Goal: Find specific page/section: Find specific page/section

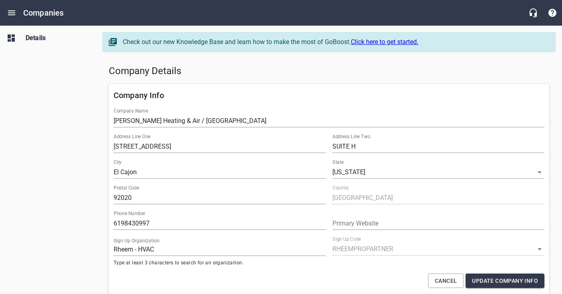
select select "[US_STATE]"
select select "62"
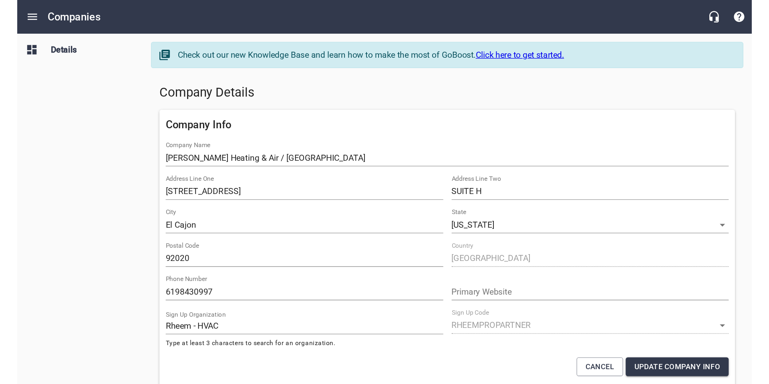
scroll to position [166, 0]
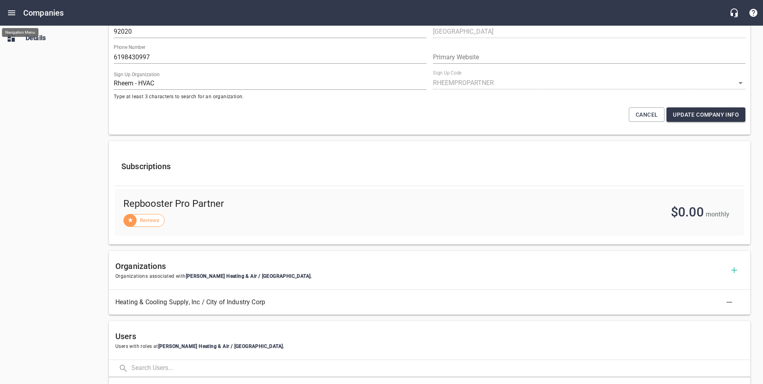
click at [12, 10] on icon "Open drawer" at bounding box center [12, 13] width 10 height 10
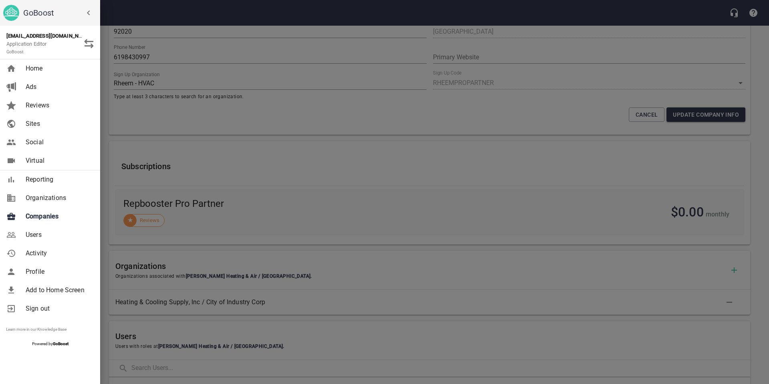
click at [28, 212] on span "Companies" at bounding box center [58, 216] width 65 height 10
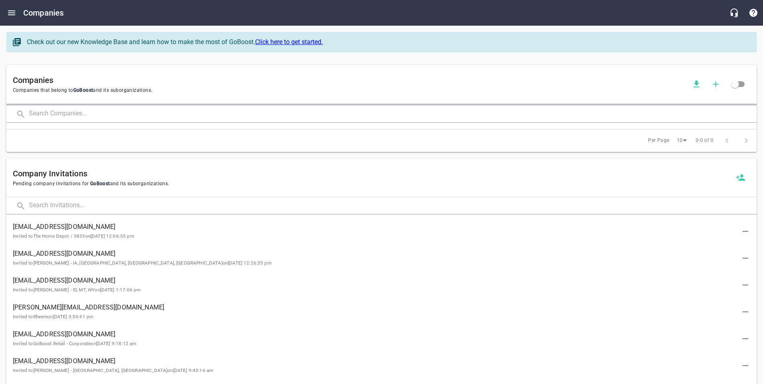
click at [50, 116] on input "text" at bounding box center [392, 113] width 727 height 17
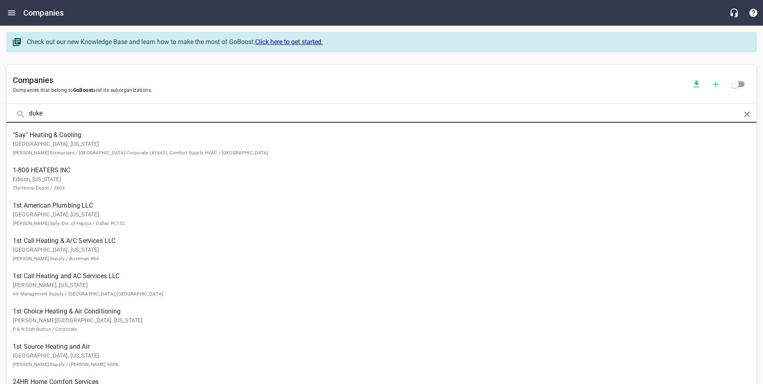
type input "duke"
click button at bounding box center [0, 0] width 0 height 0
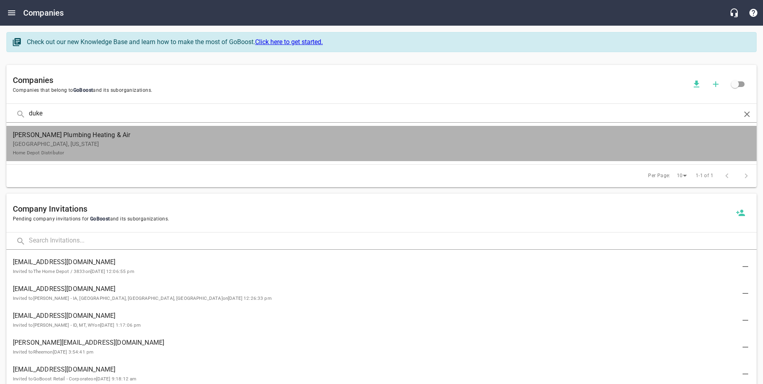
click at [68, 139] on span "Dukes Plumbing Heating & Air" at bounding box center [375, 135] width 724 height 10
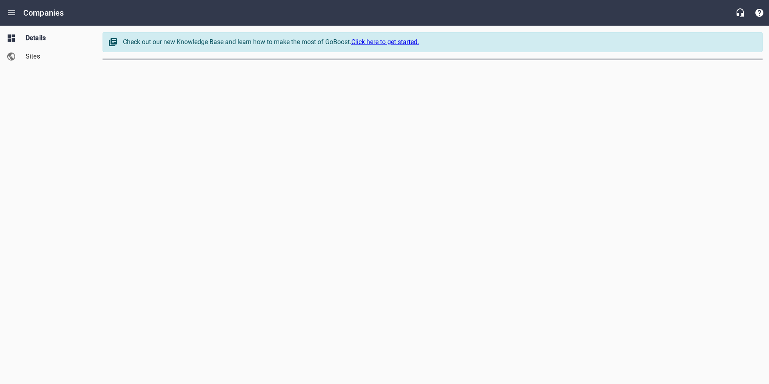
select select "[US_STATE]"
select select "62"
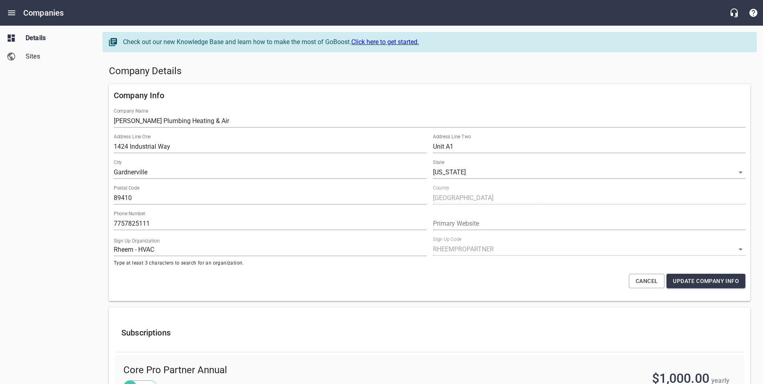
click at [42, 64] on link "Sites" at bounding box center [48, 56] width 96 height 18
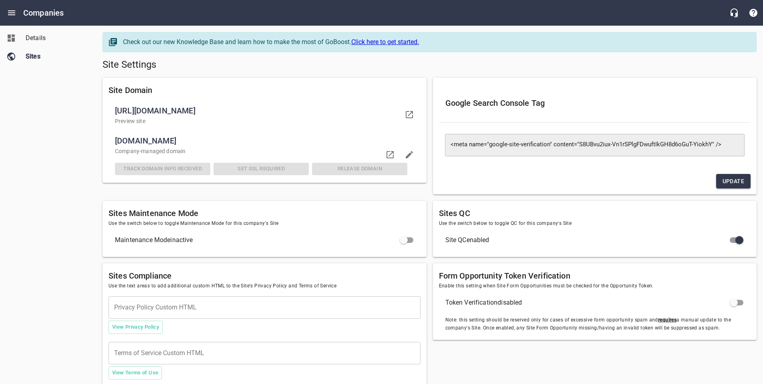
click at [49, 40] on span "Details" at bounding box center [56, 38] width 61 height 10
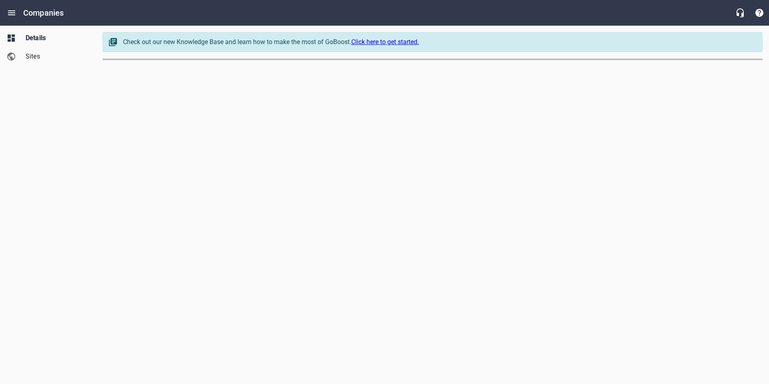
select select "[US_STATE]"
select select "62"
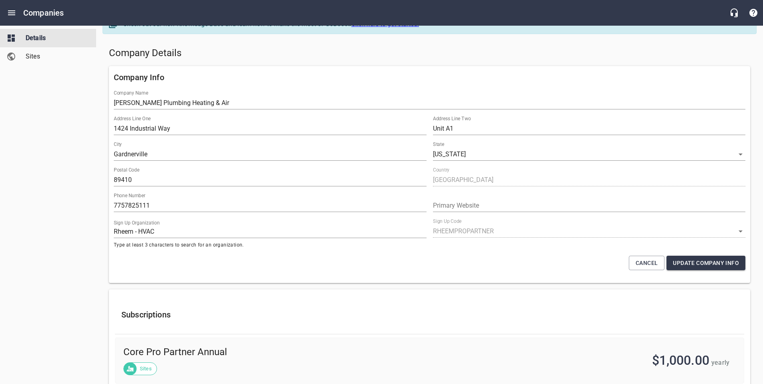
scroll to position [22, 0]
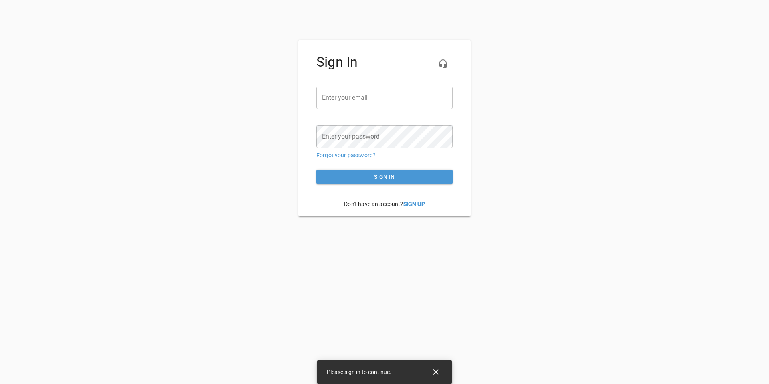
type input "[EMAIL_ADDRESS][DOMAIN_NAME]"
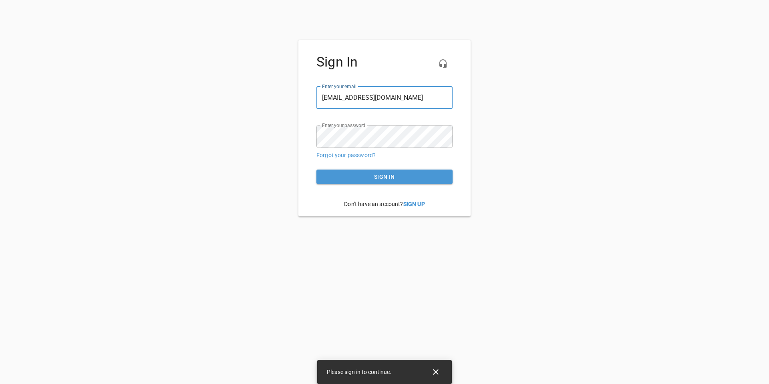
click at [418, 178] on span "Sign in" at bounding box center [384, 177] width 123 height 10
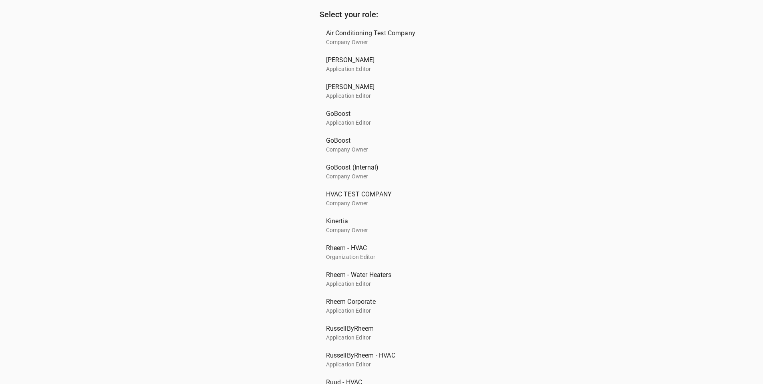
scroll to position [149, 0]
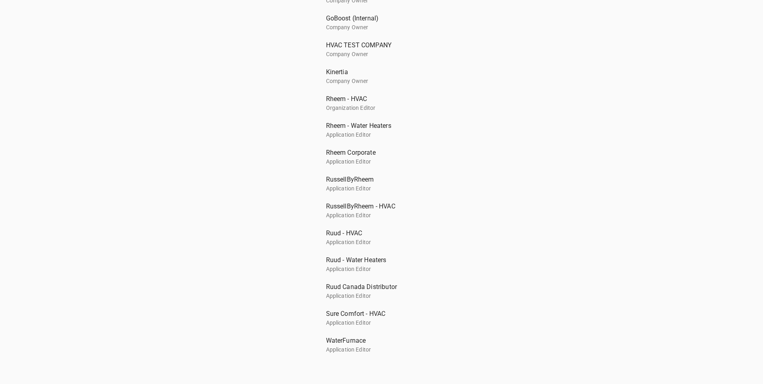
click at [350, 348] on p "Application Editor" at bounding box center [378, 349] width 105 height 8
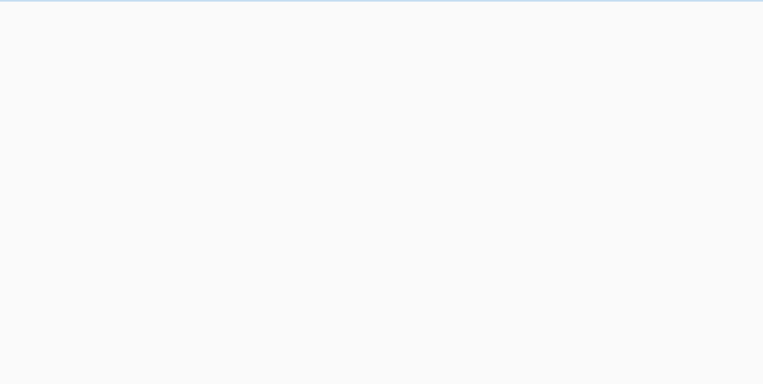
scroll to position [0, 0]
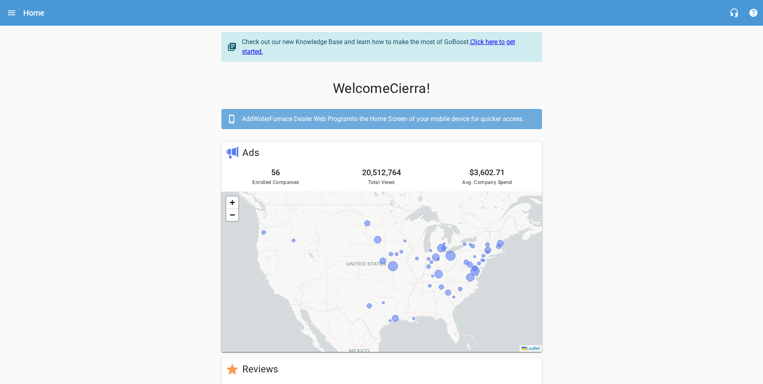
click at [12, 15] on icon "Open drawer" at bounding box center [12, 13] width 10 height 10
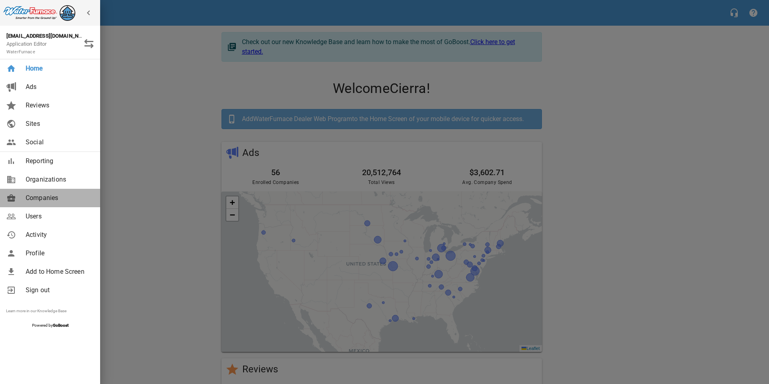
click at [59, 199] on span "Companies" at bounding box center [58, 198] width 65 height 10
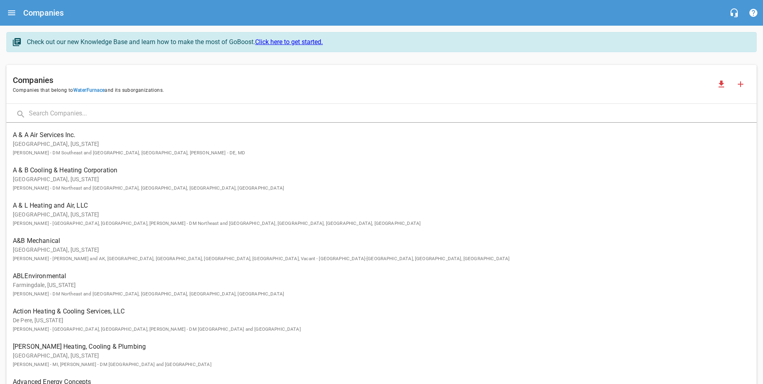
click at [94, 109] on input "text" at bounding box center [392, 113] width 727 height 17
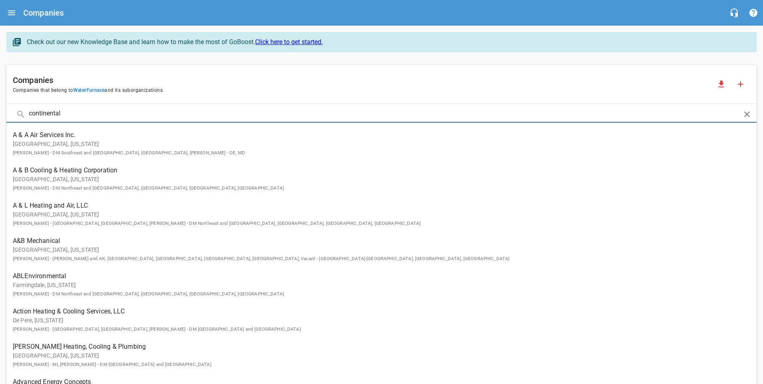
type input "continental"
click button at bounding box center [0, 0] width 0 height 0
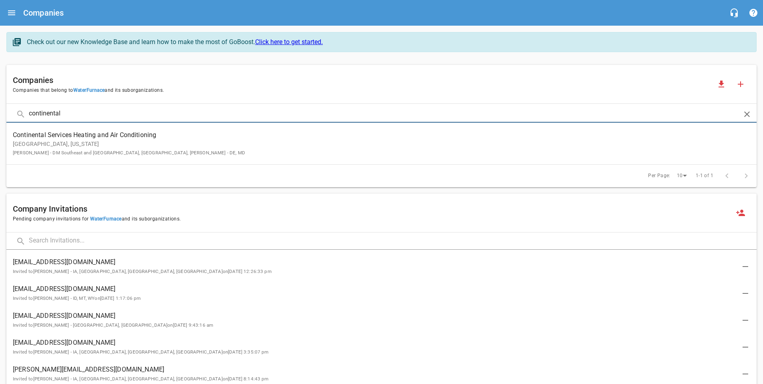
click at [94, 137] on span "Continental Services Heating and Air Conditioning" at bounding box center [375, 135] width 724 height 10
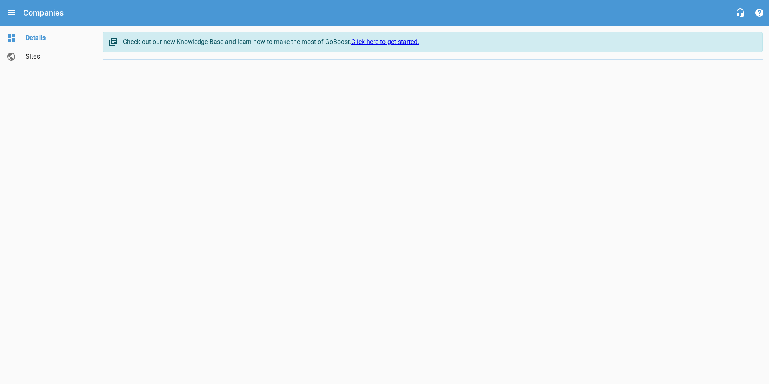
select select "[US_STATE]"
select select "5"
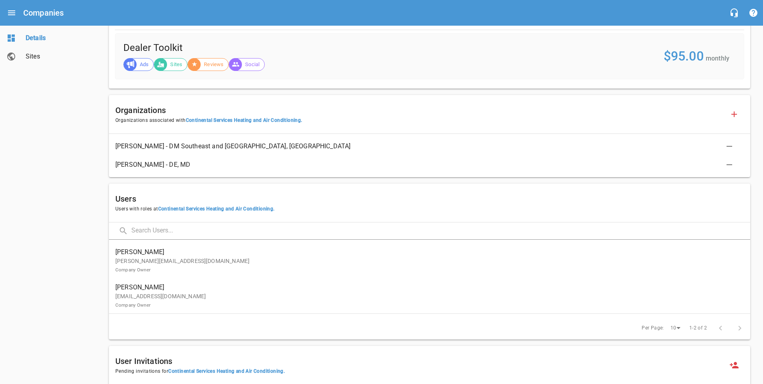
scroll to position [346, 0]
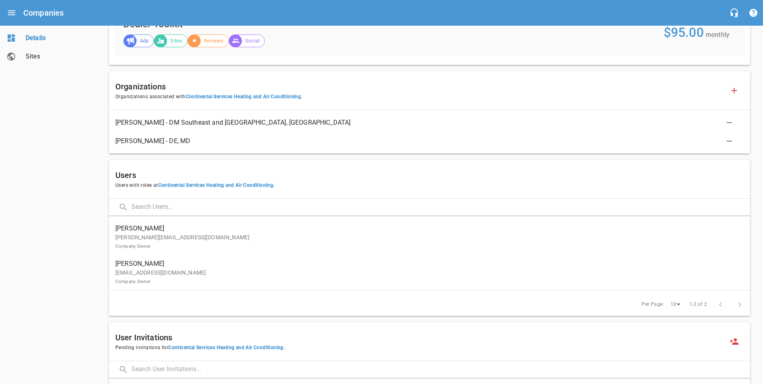
click at [331, 238] on p "[PERSON_NAME][EMAIL_ADDRESS][DOMAIN_NAME] Company Owner" at bounding box center [426, 241] width 622 height 17
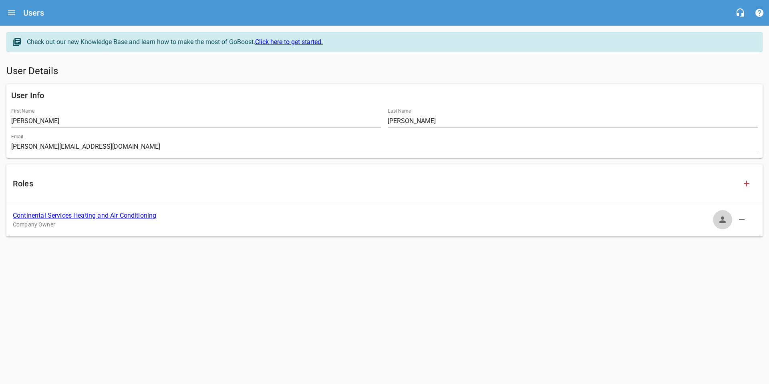
click at [723, 221] on icon "button" at bounding box center [722, 219] width 6 height 6
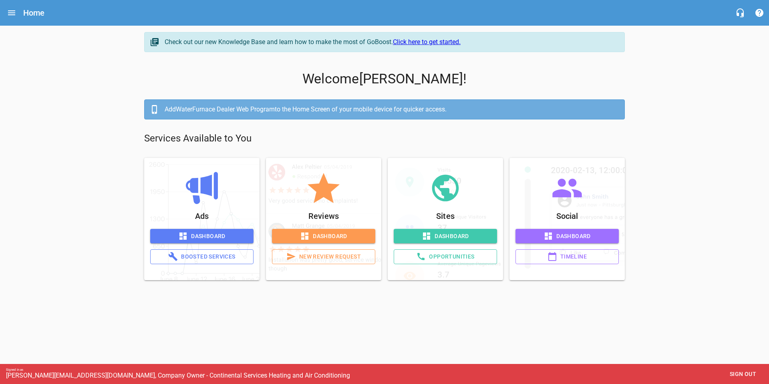
click at [193, 253] on span "Boosted Services" at bounding box center [202, 256] width 90 height 10
